Goal: Information Seeking & Learning: Learn about a topic

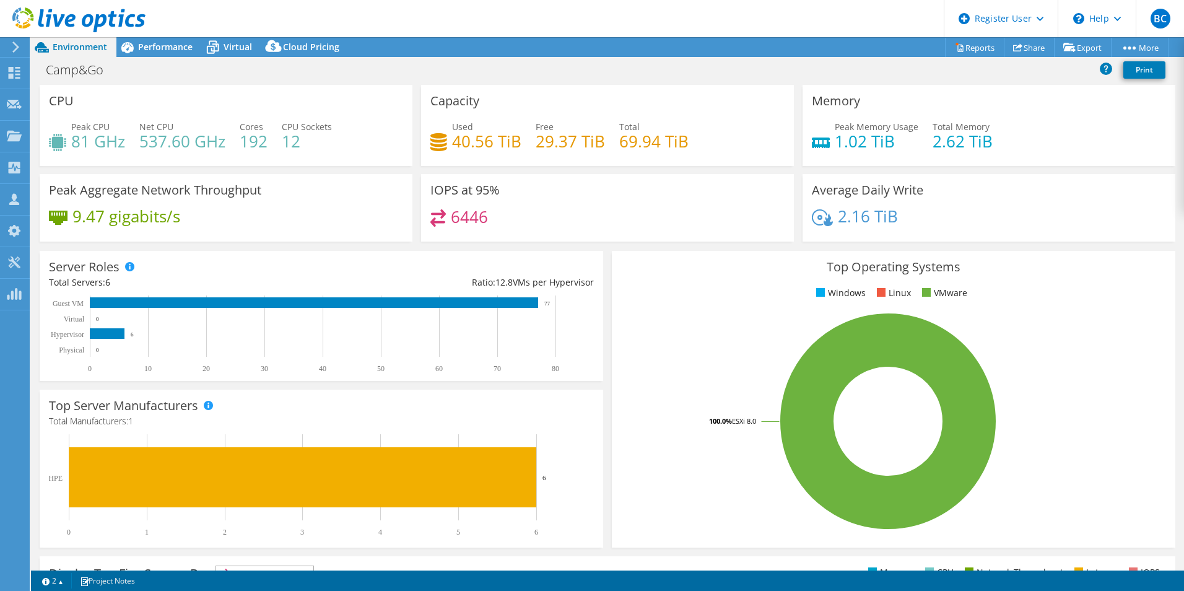
select select "USEast"
select select "USD"
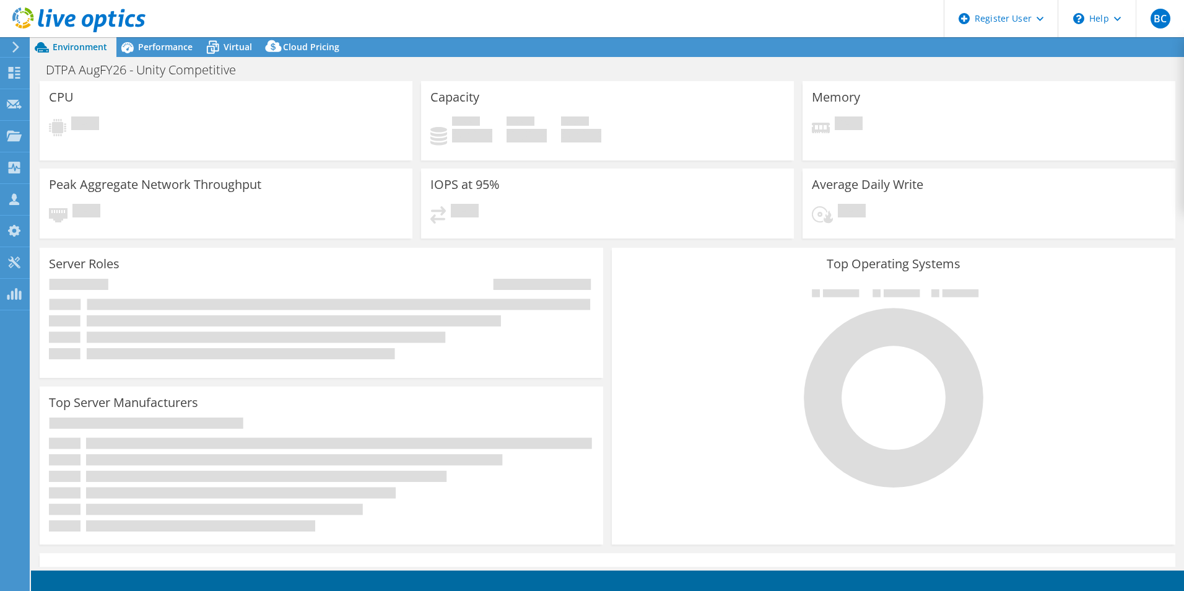
select select "USD"
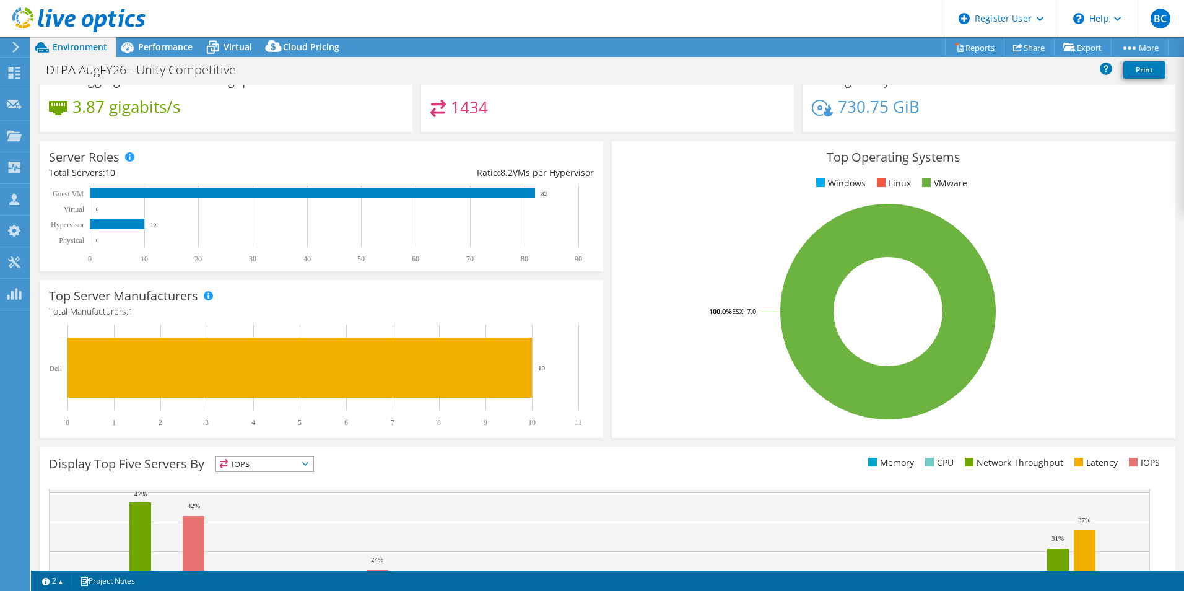
drag, startPoint x: 648, startPoint y: 276, endPoint x: 628, endPoint y: 216, distance: 63.9
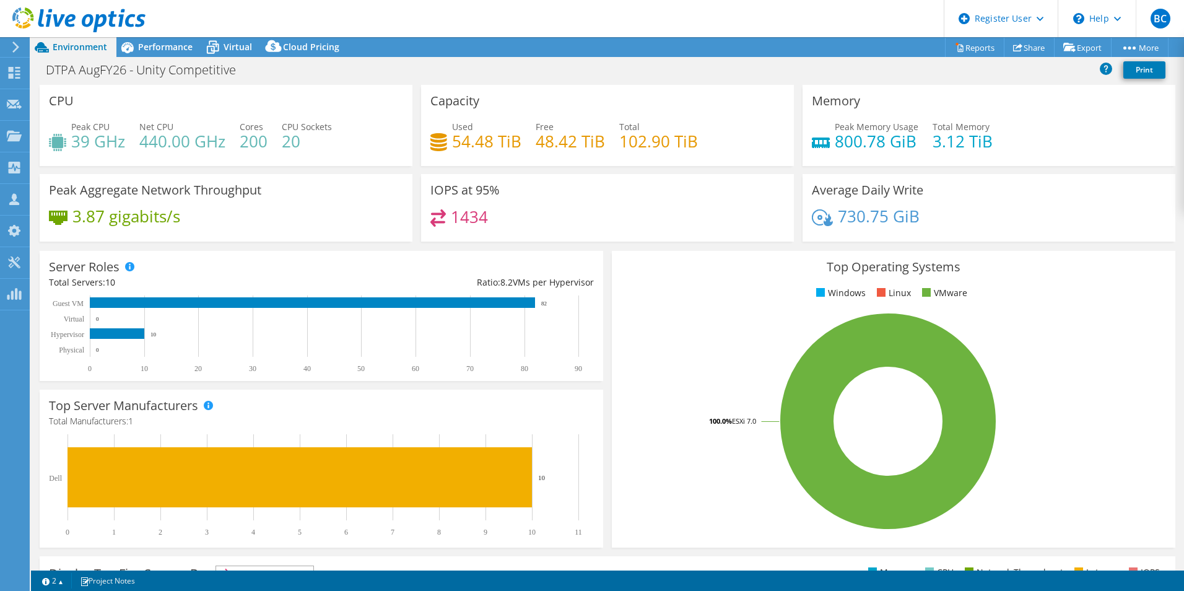
drag, startPoint x: 648, startPoint y: 277, endPoint x: 638, endPoint y: 228, distance: 50.5
click at [173, 42] on span "Performance" at bounding box center [165, 47] width 55 height 12
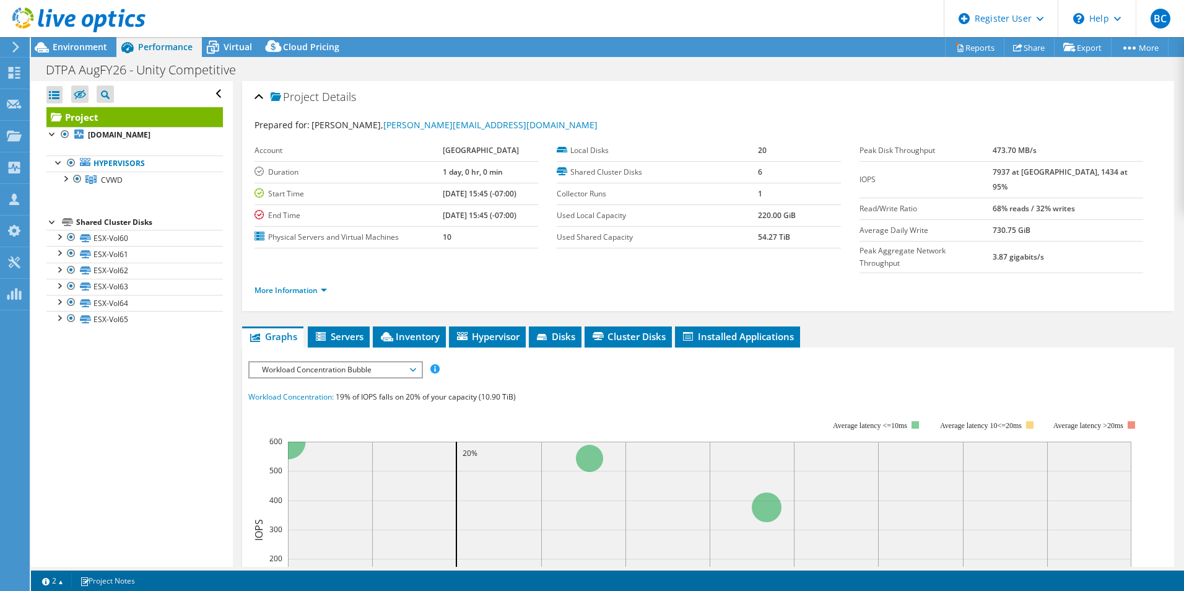
click at [724, 390] on div "Workload Concentration: 19% of IOPS falls on 20% of your capacity (10.90 TiB)" at bounding box center [708, 397] width 920 height 14
